Goal: Task Accomplishment & Management: Complete application form

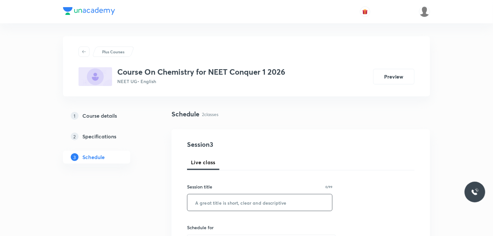
click at [305, 210] on input "text" at bounding box center [259, 202] width 145 height 16
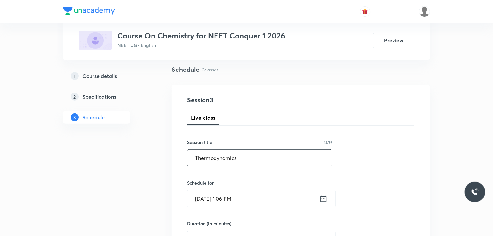
scroll to position [45, 0]
type input "Thermodynamics"
click at [329, 202] on div "[DATE] 1:06 PM ​" at bounding box center [261, 198] width 149 height 17
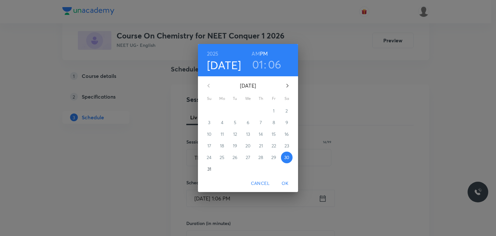
click at [259, 64] on h3 "01" at bounding box center [257, 65] width 11 height 14
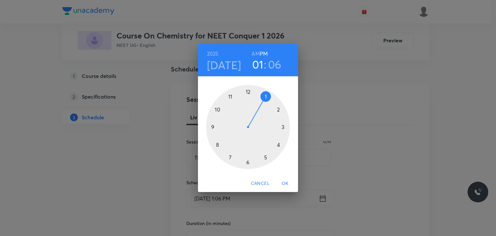
click at [276, 110] on div at bounding box center [248, 127] width 84 height 84
click at [248, 92] on div at bounding box center [248, 127] width 84 height 84
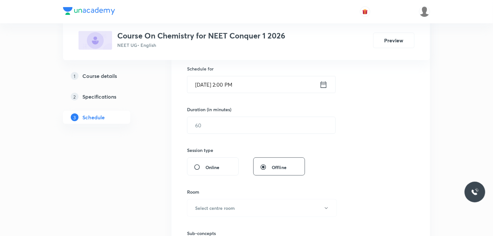
scroll to position [163, 0]
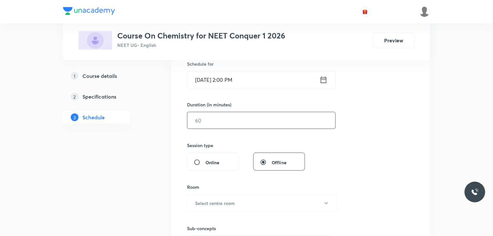
click at [267, 125] on input "text" at bounding box center [261, 120] width 148 height 16
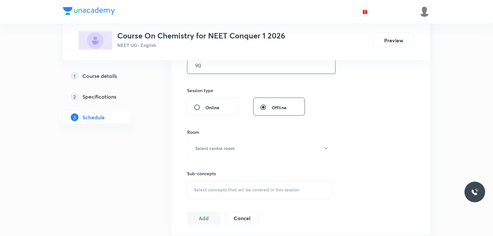
scroll to position [218, 0]
type input "90"
click at [231, 155] on button "Select centre room" at bounding box center [262, 148] width 150 height 18
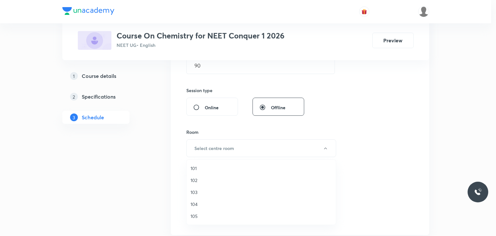
click at [227, 165] on span "101" at bounding box center [262, 168] width 142 height 7
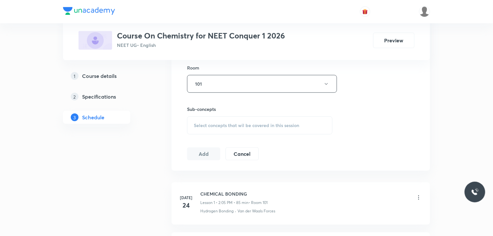
scroll to position [284, 0]
click at [218, 123] on span "Select concepts that wil be covered in this session" at bounding box center [246, 124] width 105 height 5
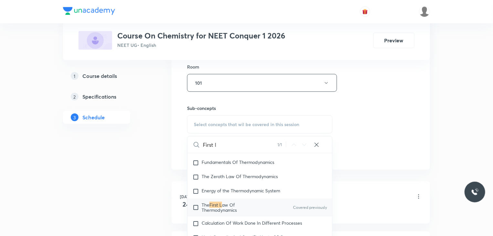
scroll to position [1496, 0]
type input "First l"
click at [197, 212] on input "checkbox" at bounding box center [197, 207] width 9 height 10
checkbox input "true"
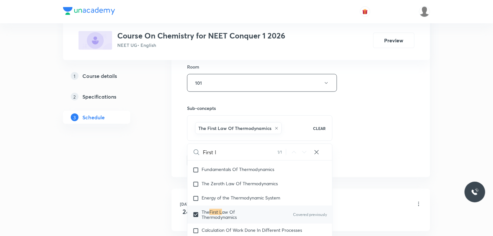
click at [124, 190] on div "1 Course details 2 Specifications 3 Schedule" at bounding box center [107, 78] width 88 height 505
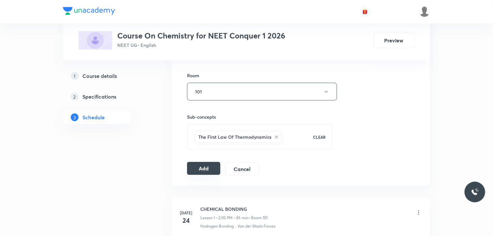
scroll to position [276, 0]
click at [195, 166] on button "Add" at bounding box center [203, 167] width 33 height 13
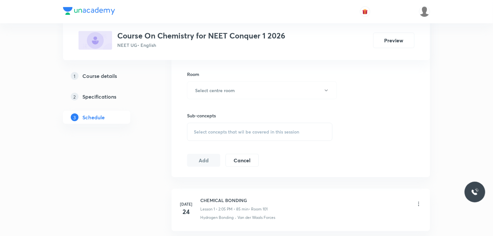
scroll to position [85, 0]
